Goal: Find specific page/section: Find specific page/section

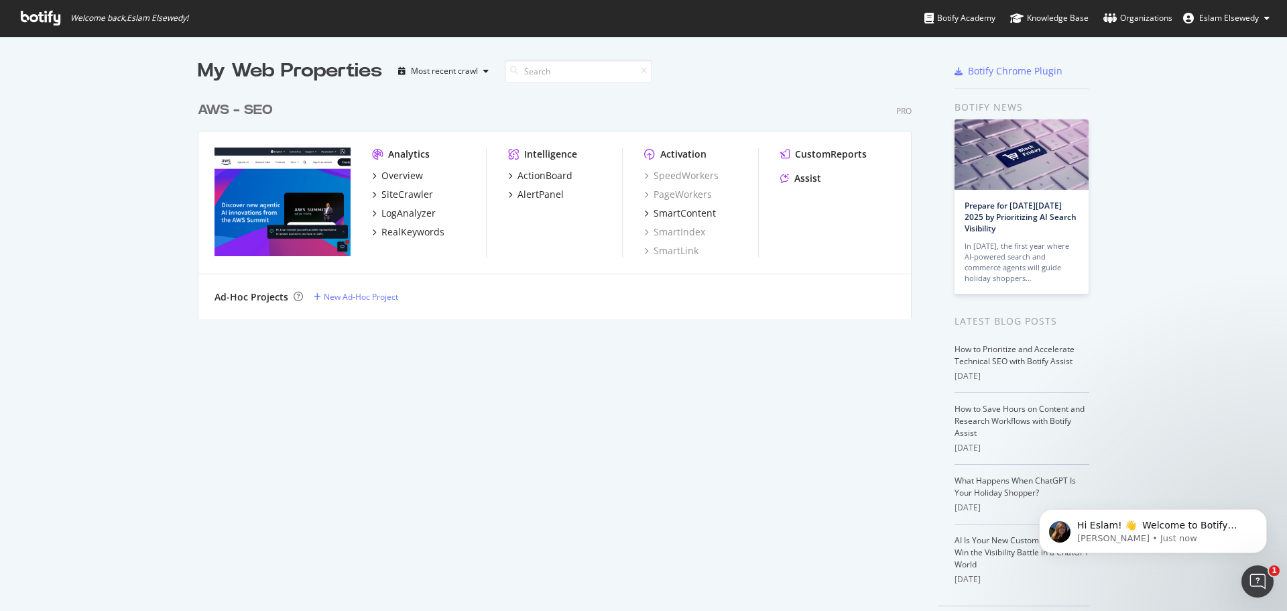
click at [241, 107] on div "AWS - SEO" at bounding box center [235, 110] width 75 height 19
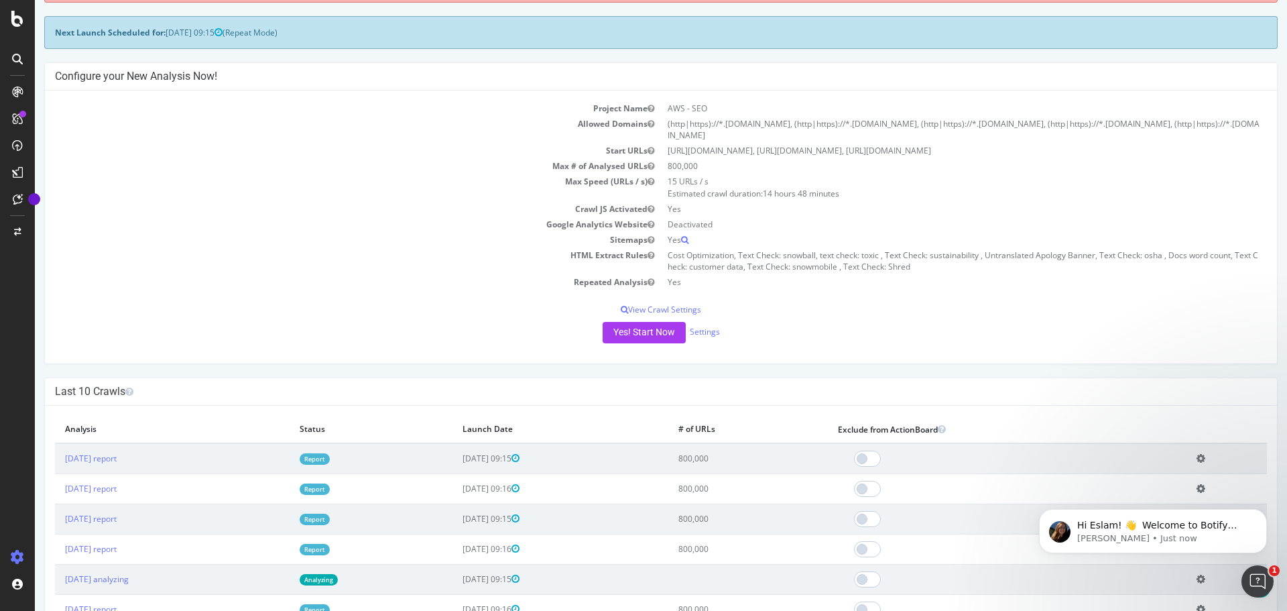
scroll to position [201, 0]
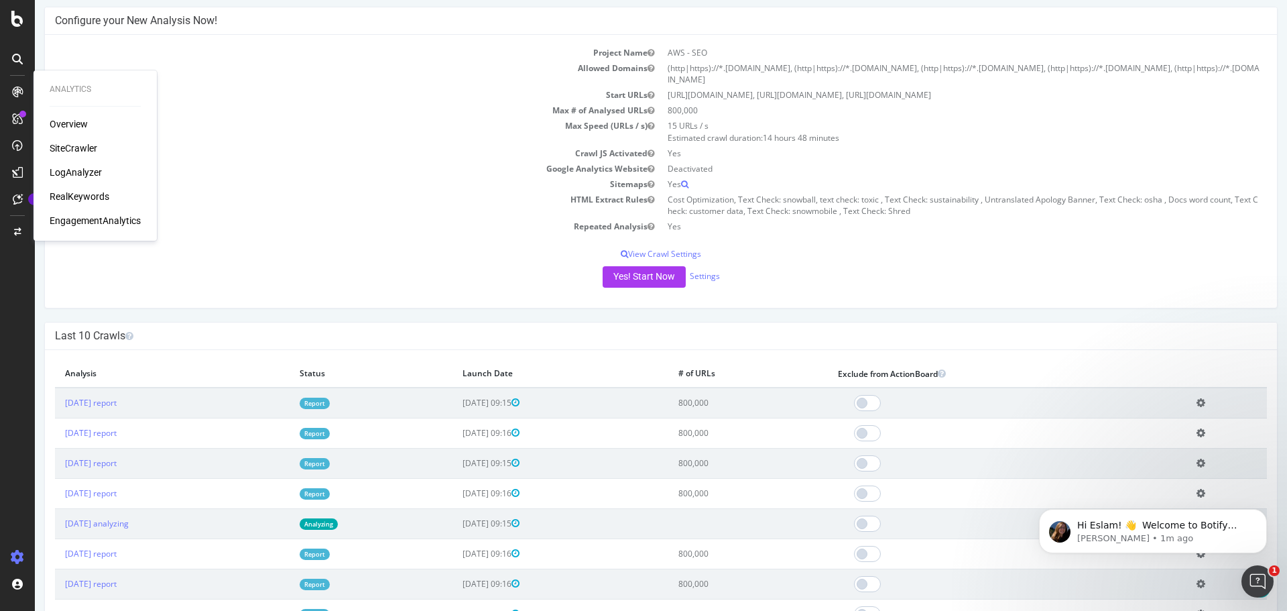
click at [78, 118] on div "Overview" at bounding box center [69, 123] width 38 height 13
